Goal: Task Accomplishment & Management: Manage account settings

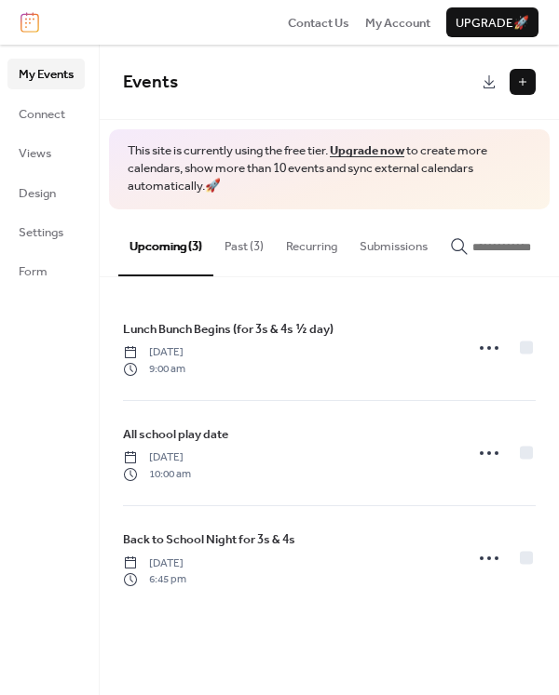
click at [238, 245] on button "Past (3)" at bounding box center [243, 241] width 61 height 65
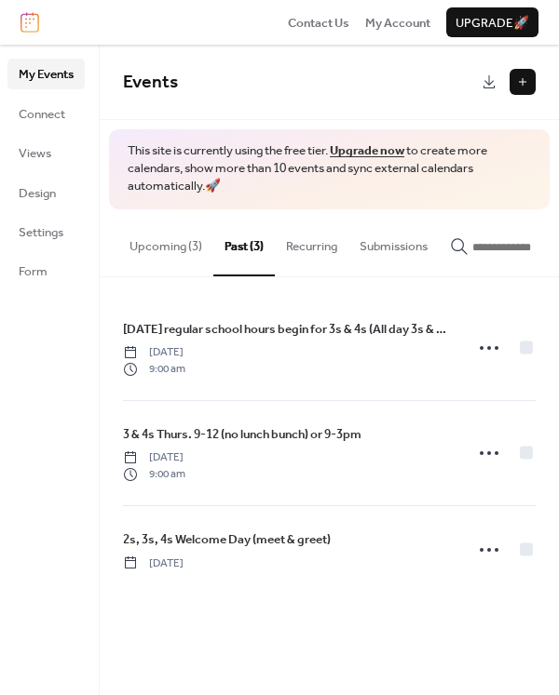
click at [180, 247] on button "Upcoming (3)" at bounding box center [165, 241] width 95 height 65
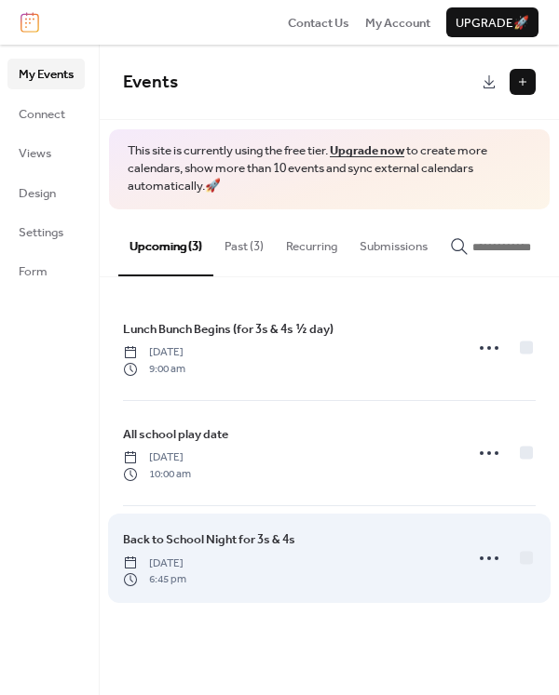
click at [186, 563] on span "[DATE]" at bounding box center [154, 564] width 63 height 17
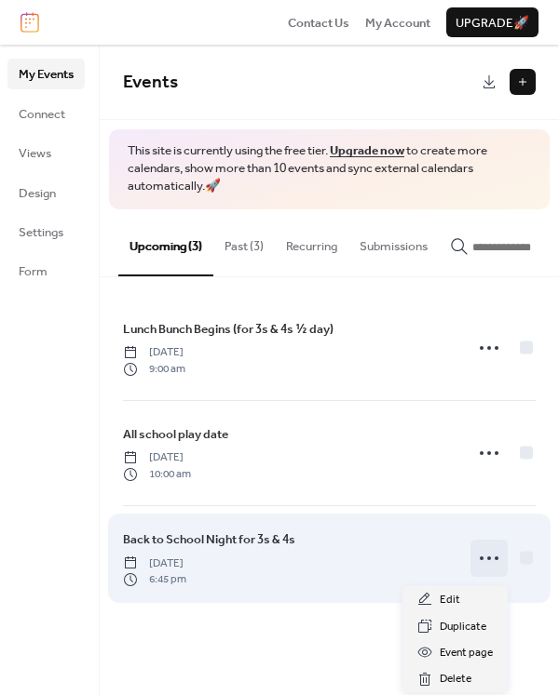
click at [493, 560] on icon at bounding box center [489, 559] width 30 height 30
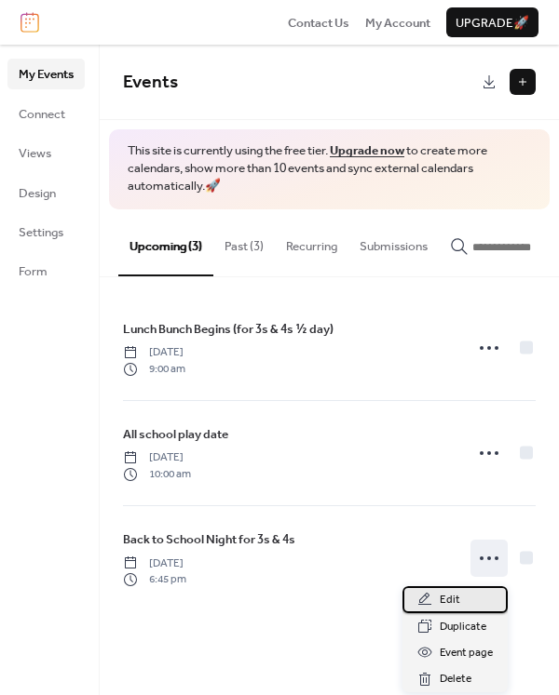
click at [465, 594] on div "Edit" at bounding box center [454, 599] width 105 height 26
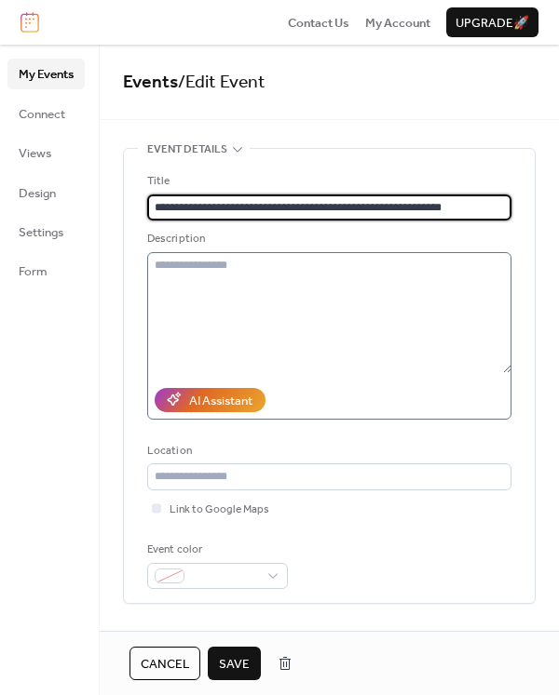
type input "**********"
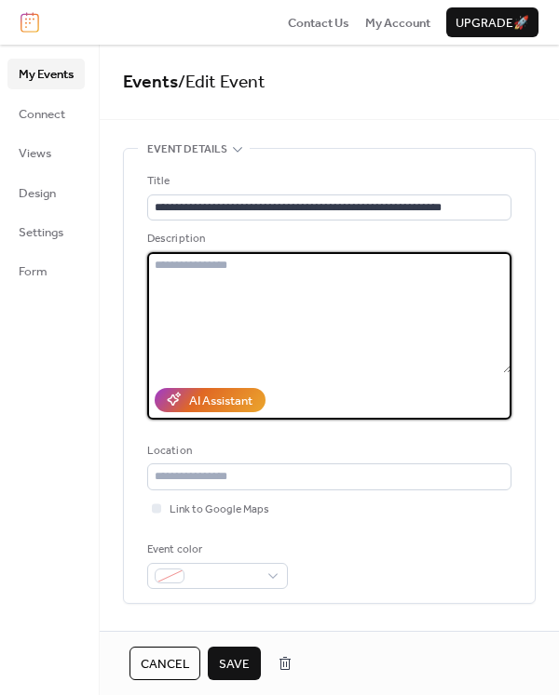
click at [307, 268] on textarea at bounding box center [329, 312] width 364 height 121
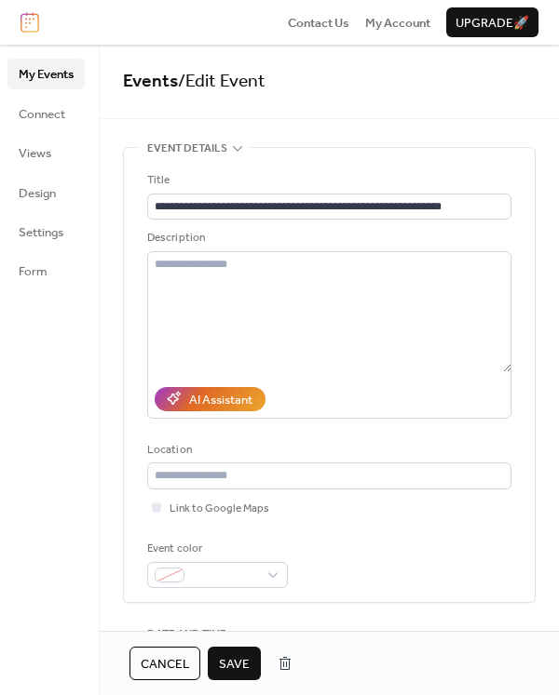
click at [237, 659] on span "Save" at bounding box center [234, 664] width 31 height 19
